Goal: Information Seeking & Learning: Learn about a topic

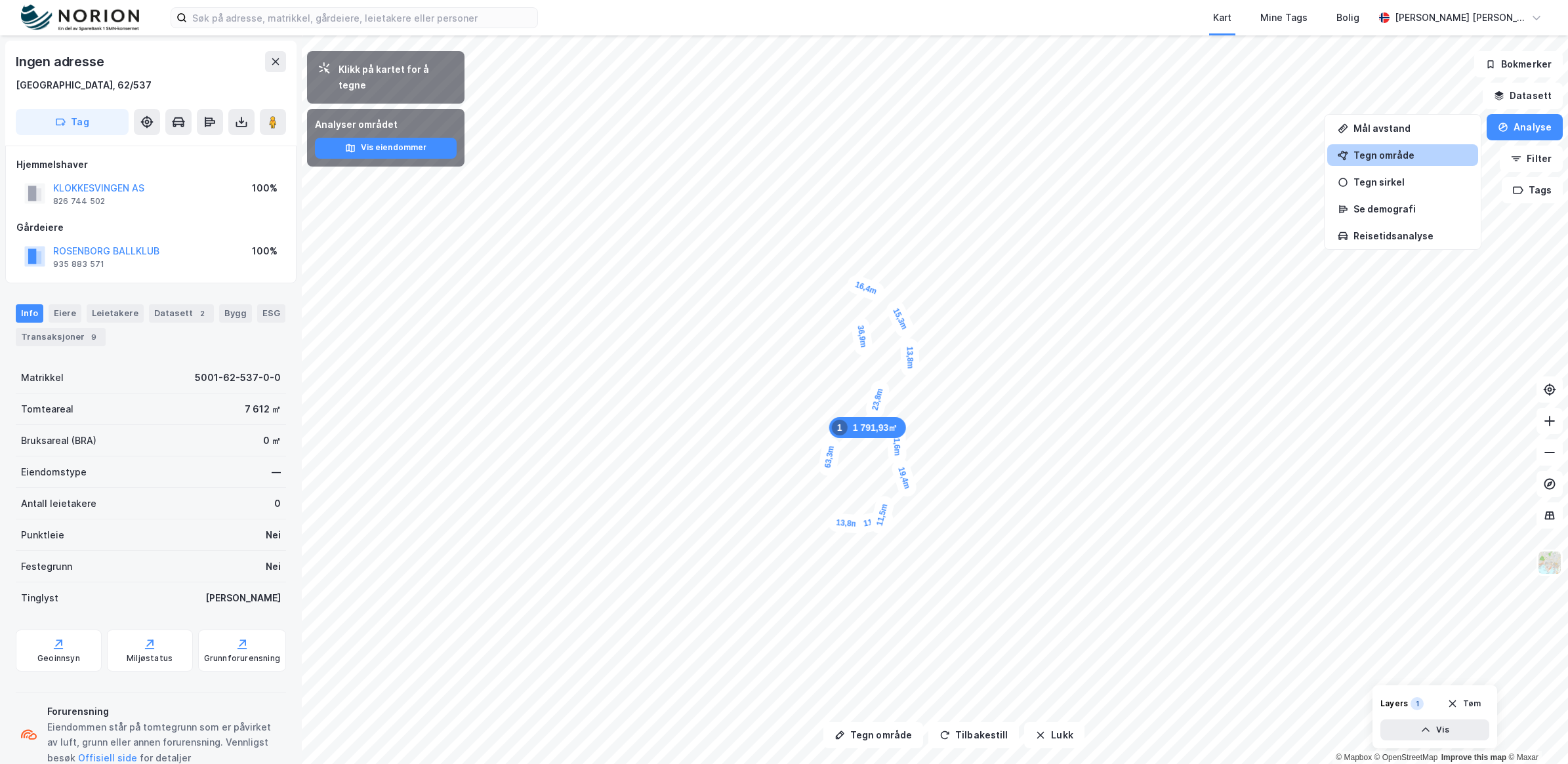
click at [1402, 155] on div "Tegn område" at bounding box center [1410, 155] width 114 height 11
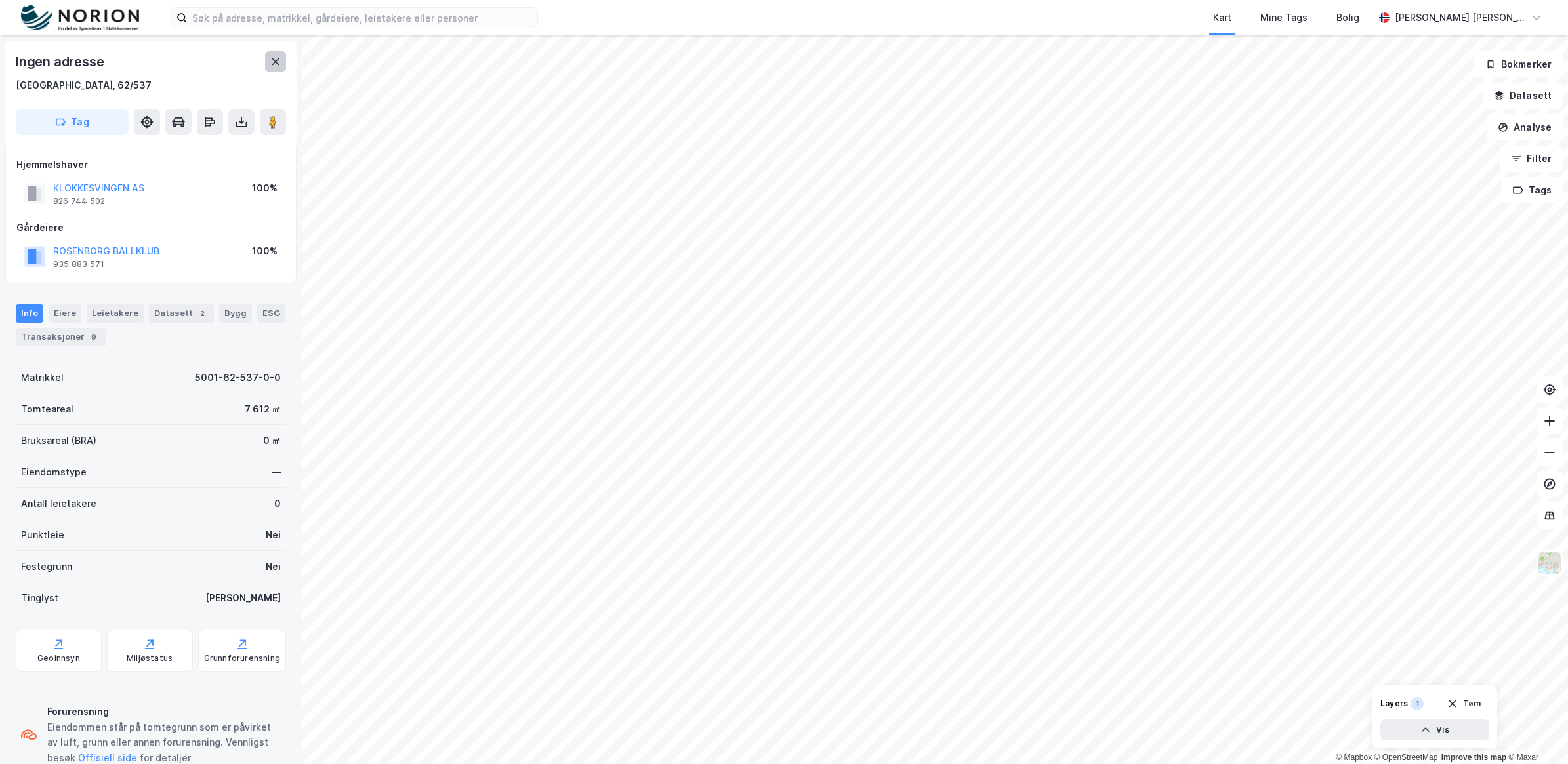
click at [265, 70] on button at bounding box center [275, 62] width 21 height 21
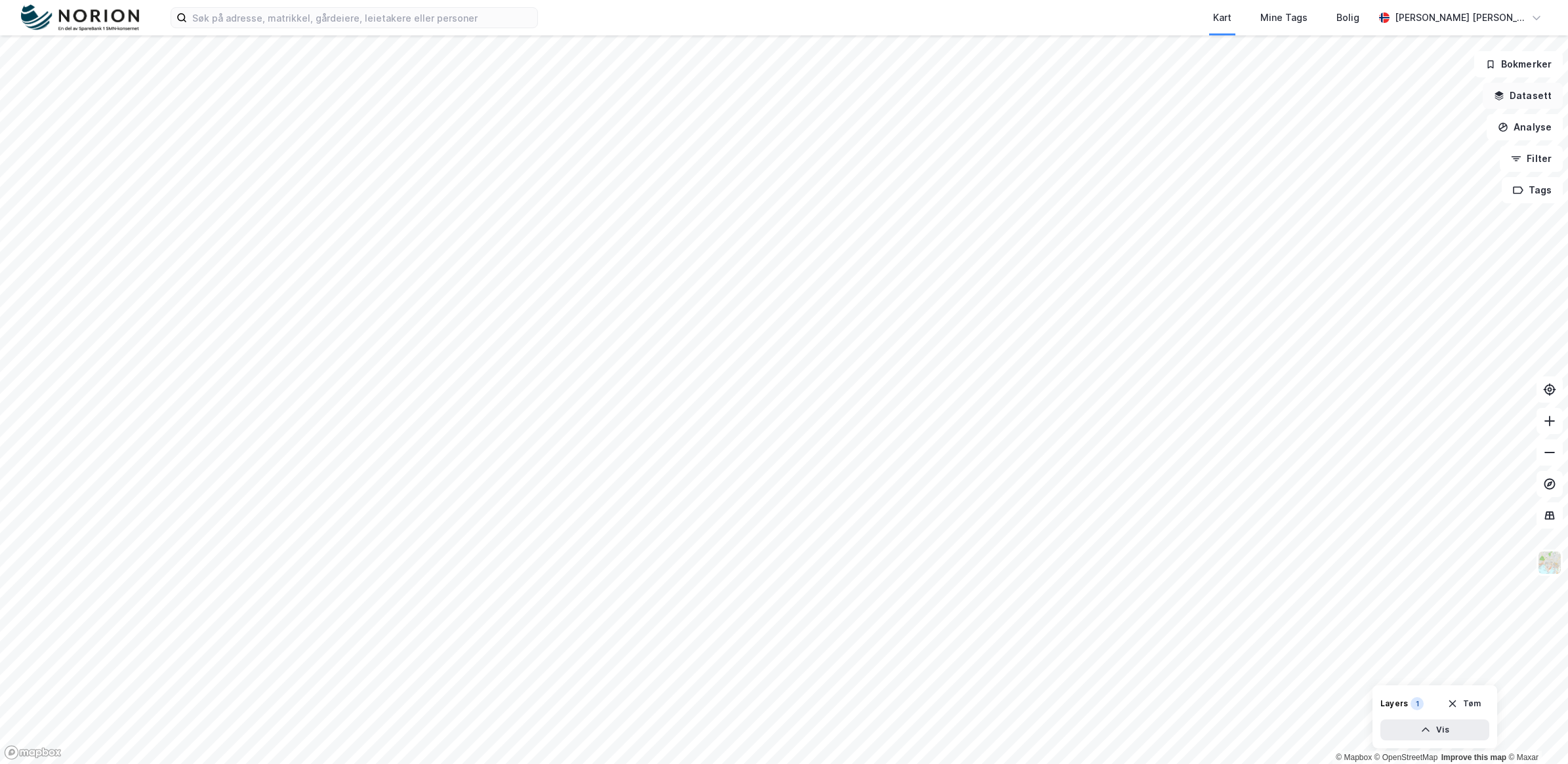
click at [1505, 99] on icon "button" at bounding box center [1498, 95] width 10 height 10
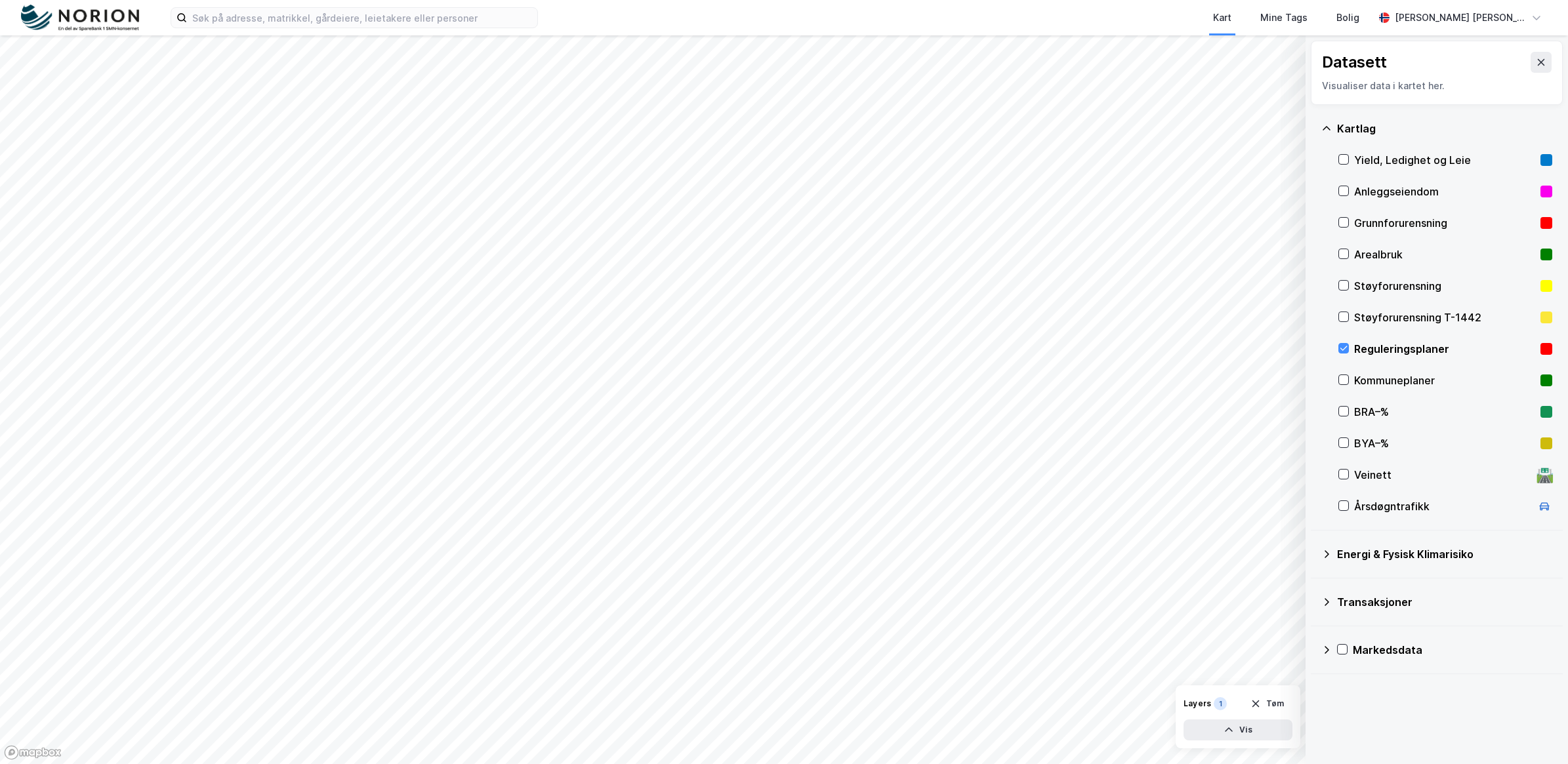
click at [1535, 67] on icon at bounding box center [1540, 62] width 10 height 10
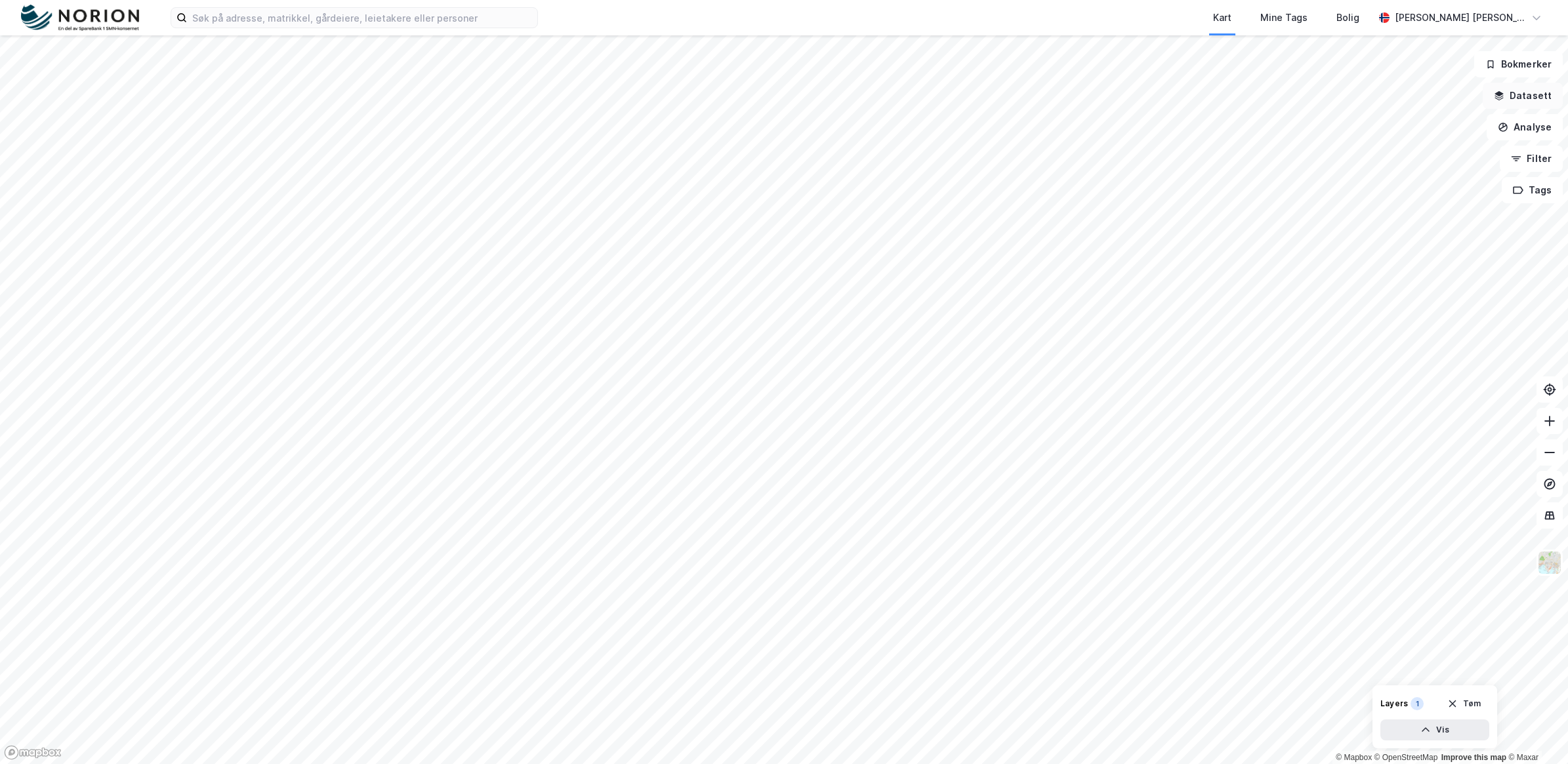
click at [1535, 105] on button "Datasett" at bounding box center [1522, 95] width 80 height 26
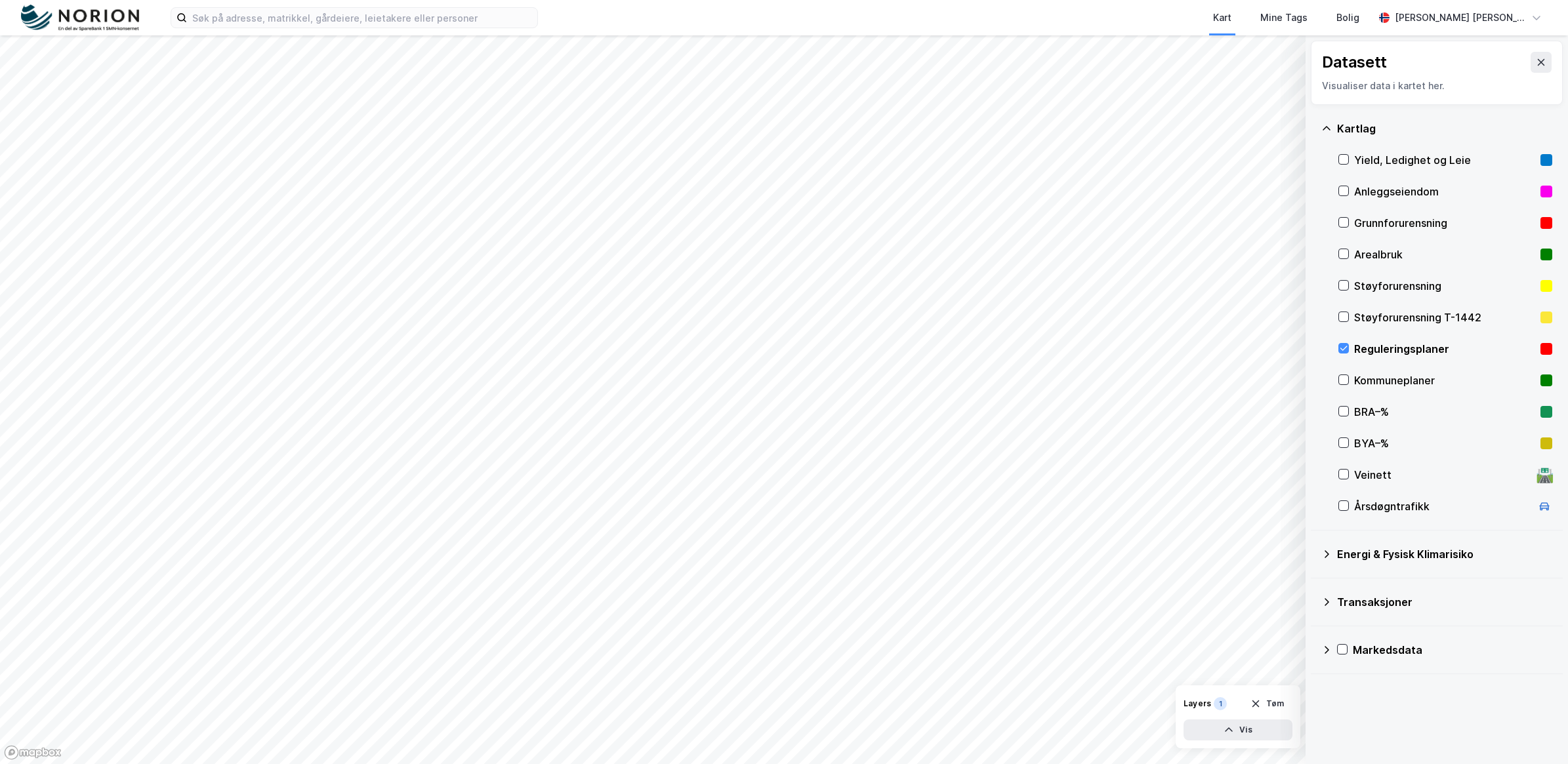
click at [1345, 343] on div at bounding box center [1343, 348] width 10 height 10
